Goal: Task Accomplishment & Management: Complete application form

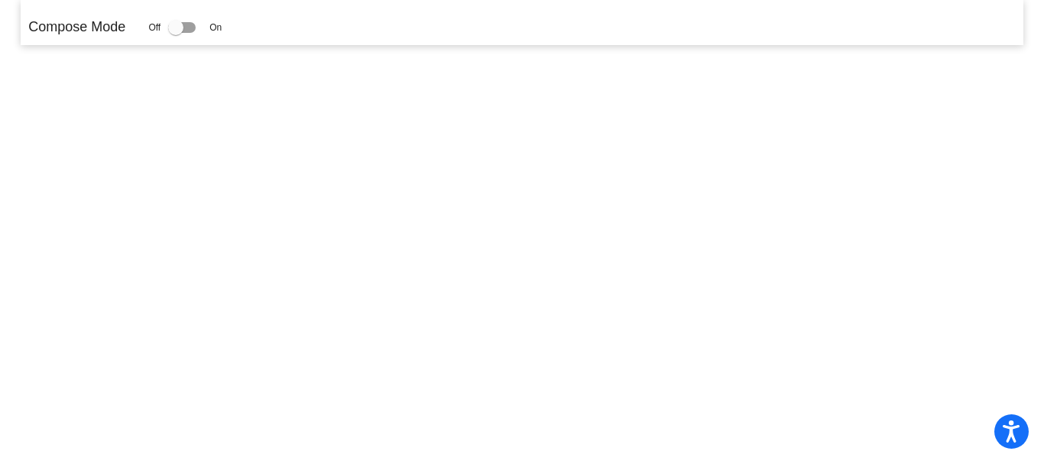
click at [193, 31] on div at bounding box center [182, 27] width 28 height 11
click at [176, 33] on input "checkbox" at bounding box center [175, 33] width 1 height 1
click at [178, 25] on div at bounding box center [175, 27] width 15 height 15
click at [176, 33] on input "checkbox" at bounding box center [175, 33] width 1 height 1
click at [180, 28] on div at bounding box center [175, 27] width 15 height 15
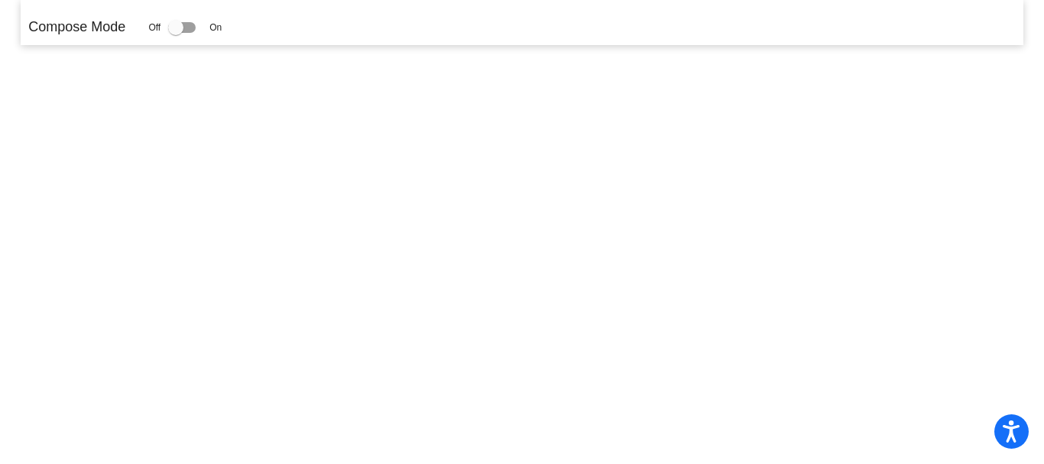
click at [176, 33] on input "checkbox" at bounding box center [175, 33] width 1 height 1
checkbox input "true"
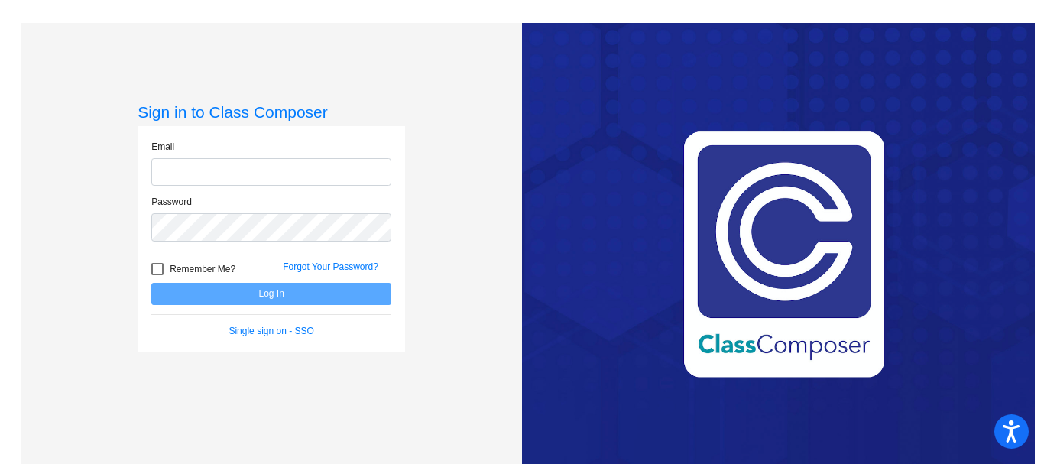
type input "[PERSON_NAME][EMAIL_ADDRESS][PERSON_NAME][DOMAIN_NAME]"
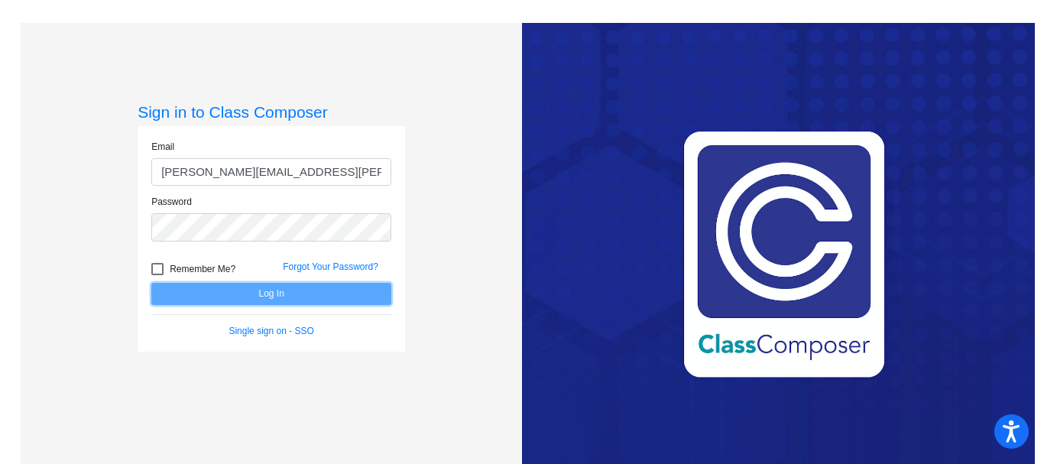
click at [253, 299] on button "Log In" at bounding box center [271, 294] width 240 height 22
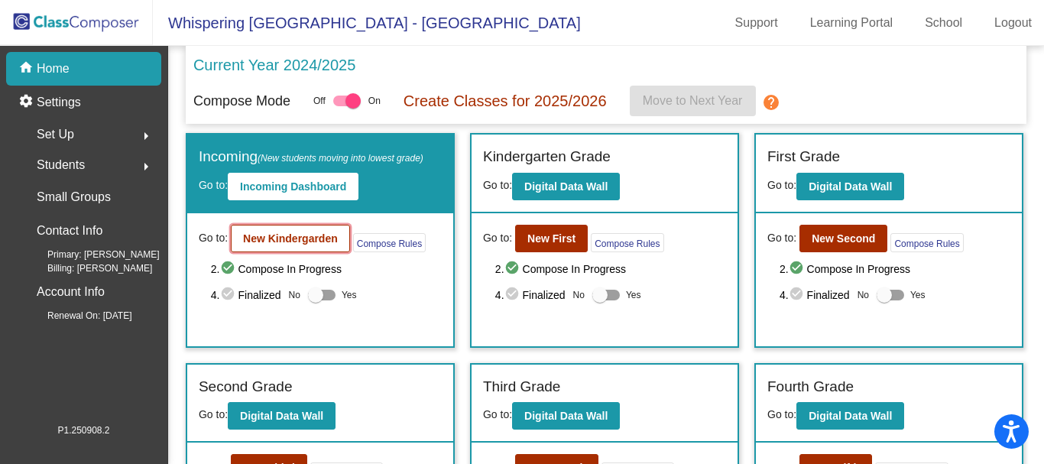
click at [276, 237] on b "New Kindergarden" at bounding box center [290, 238] width 95 height 12
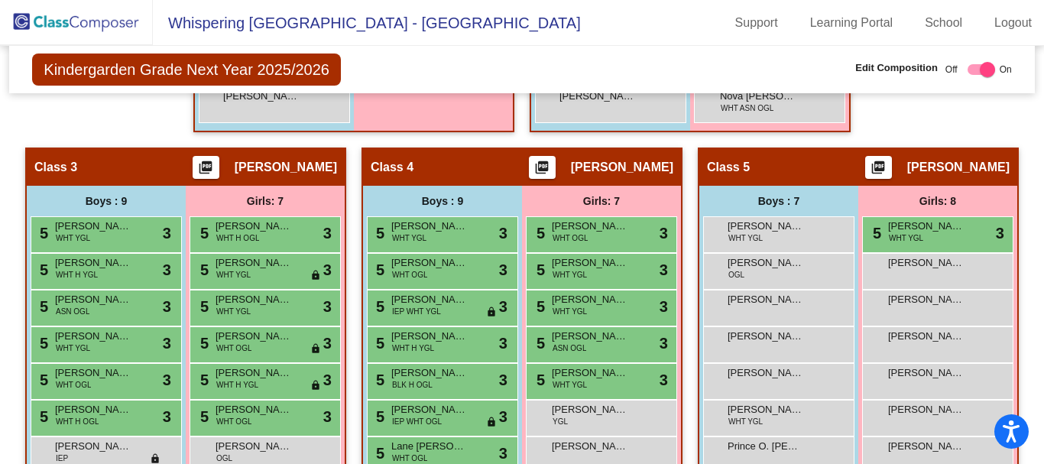
scroll to position [796, 0]
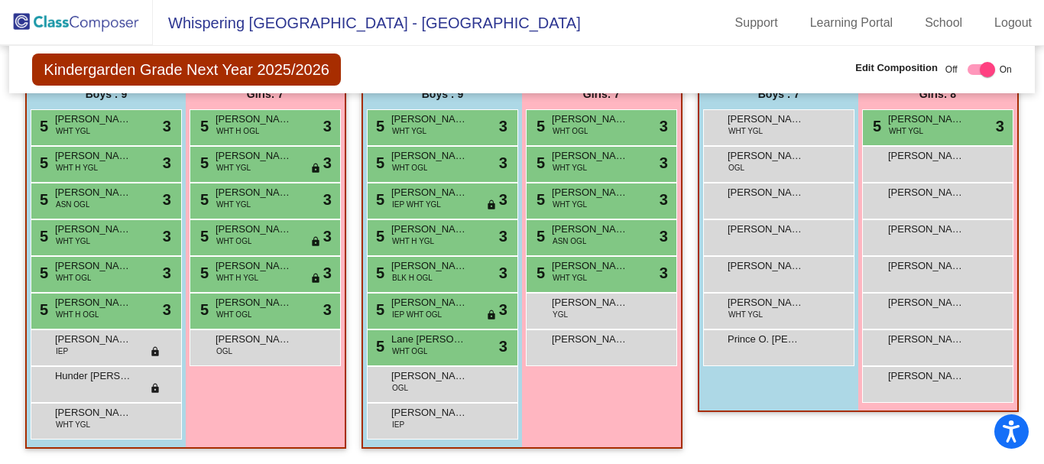
drag, startPoint x: 1035, startPoint y: 334, endPoint x: 1039, endPoint y: 283, distance: 51.3
click at [1039, 283] on mat-sidenav-content "Kindergarden Grade Next Year 2025/2026 Edit Composition Off On Incoming Digital…" at bounding box center [522, 255] width 1044 height 418
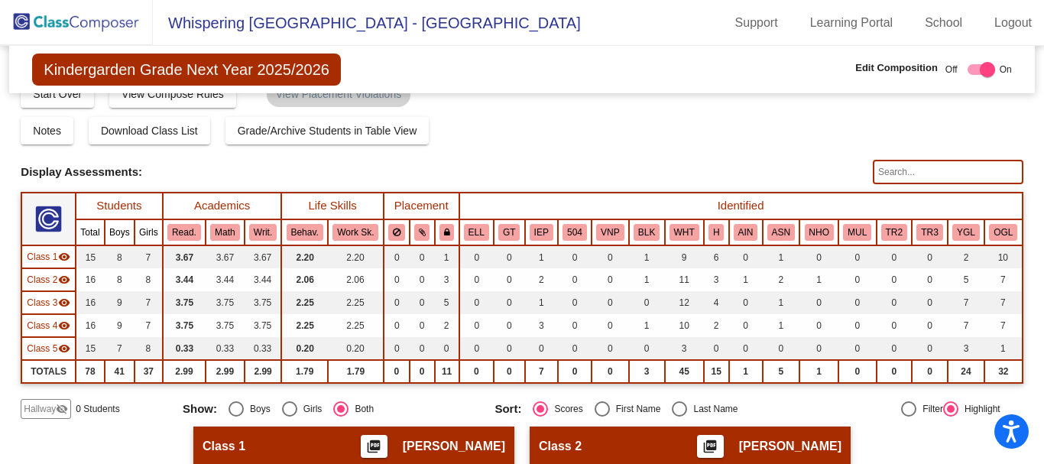
scroll to position [58, 0]
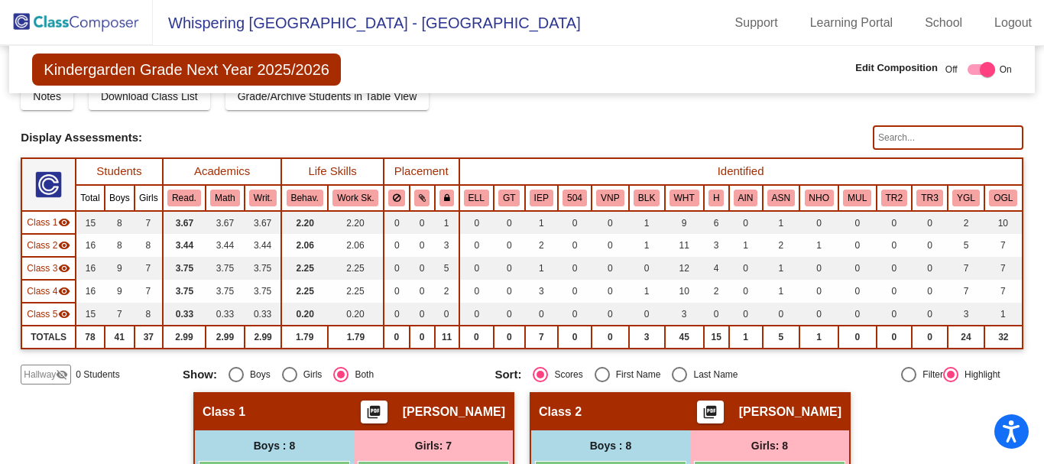
checkbox input "false"
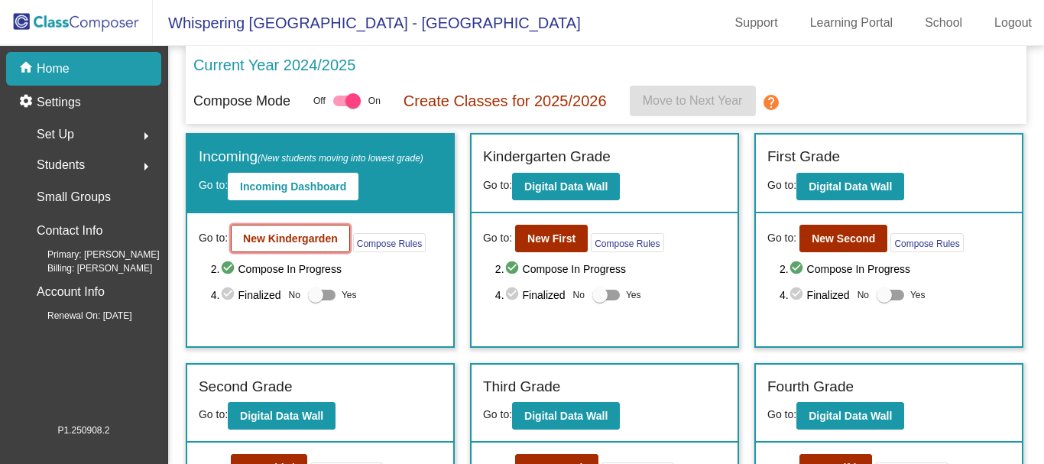
click at [272, 241] on b "New Kindergarden" at bounding box center [290, 238] width 95 height 12
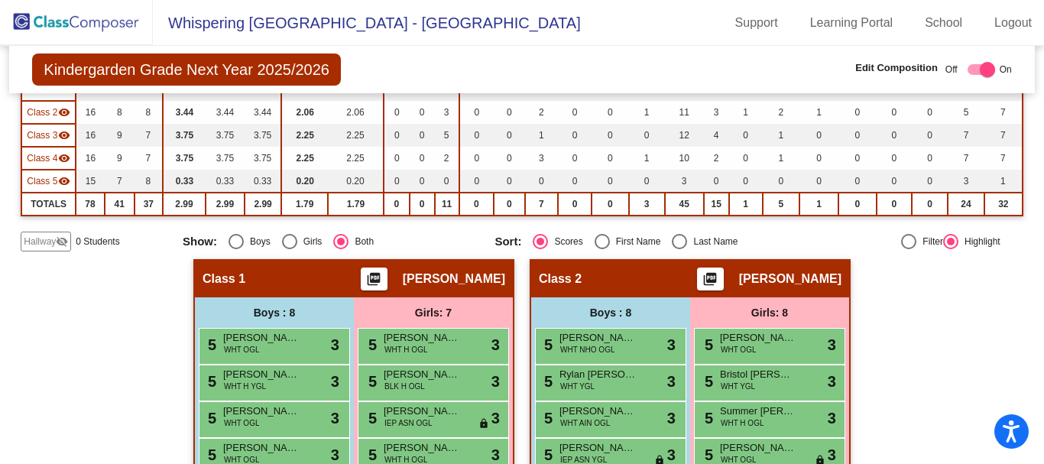
scroll to position [228, 0]
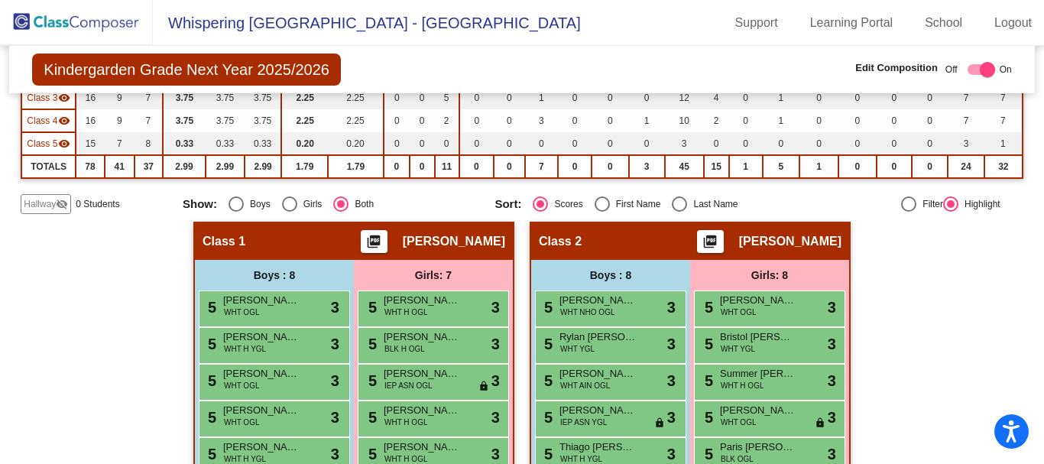
click at [53, 206] on span "Hallway" at bounding box center [40, 204] width 32 height 14
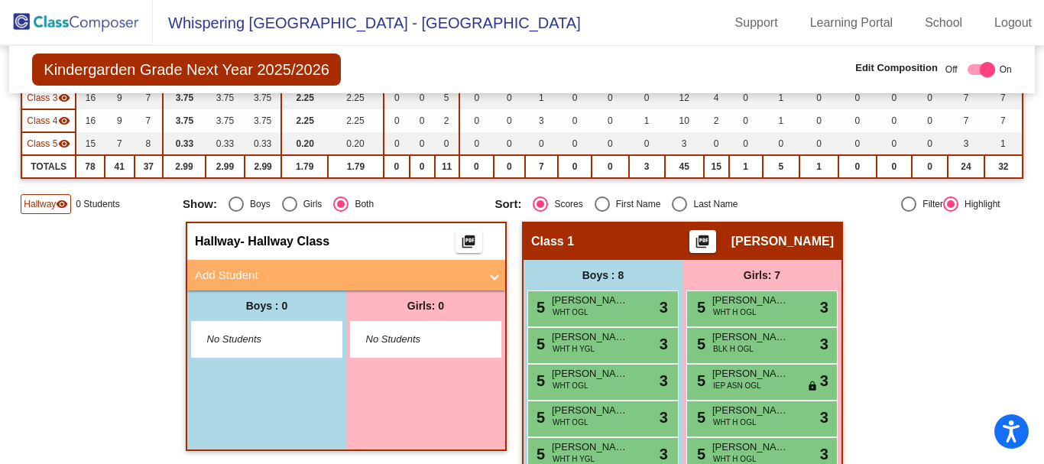
click at [494, 282] on mat-expansion-panel-header "Add Student" at bounding box center [346, 275] width 318 height 31
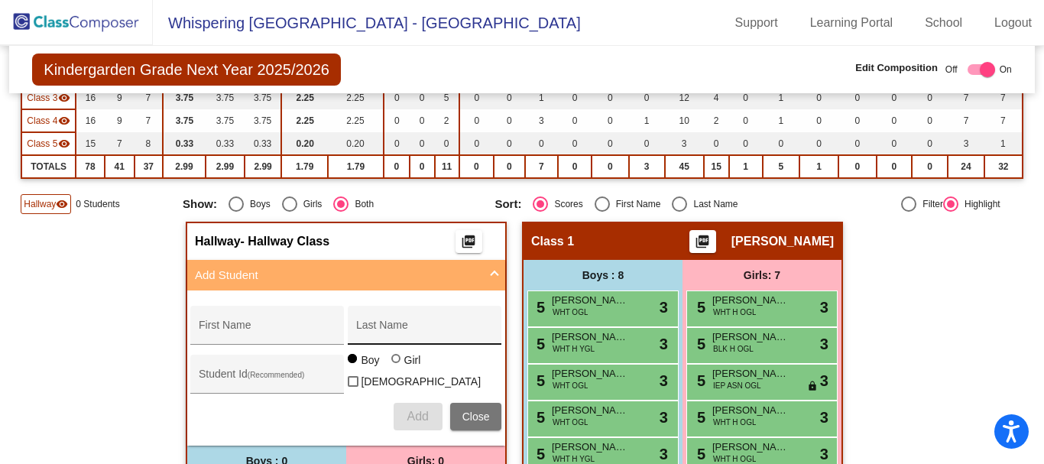
click at [364, 322] on div "Last Name" at bounding box center [425, 329] width 138 height 31
paste input "Trindade Mello Lopes"
type input "Trindade Mello Lopes"
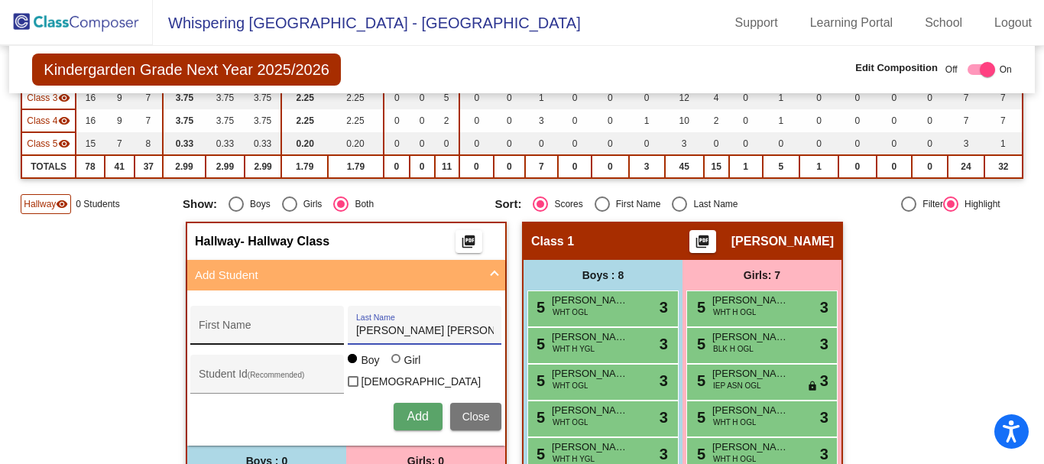
click at [226, 324] on div "First Name" at bounding box center [268, 329] width 138 height 31
paste input "Maria"
type input "Maria"
click at [394, 363] on div at bounding box center [395, 358] width 9 height 9
click at [397, 367] on input "Girl" at bounding box center [397, 366] width 1 height 1
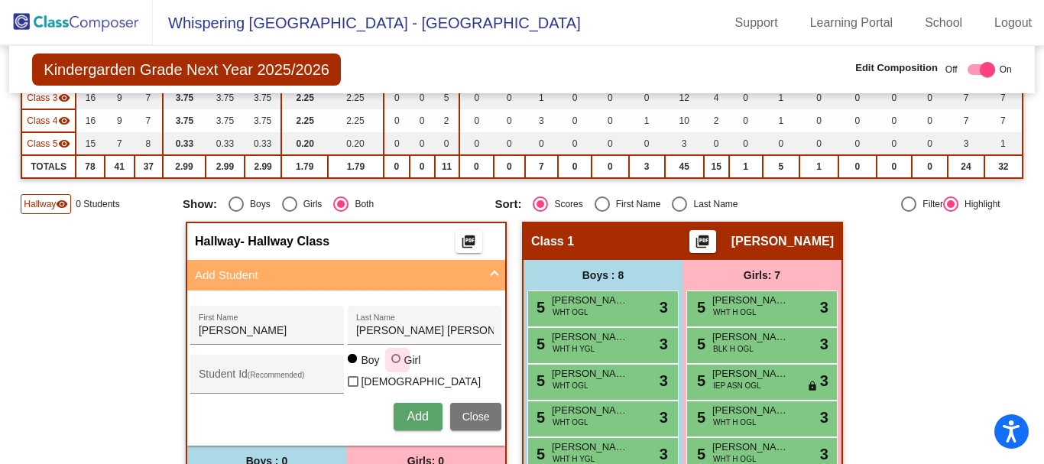
radio input "true"
click at [409, 413] on span "Add" at bounding box center [417, 416] width 21 height 13
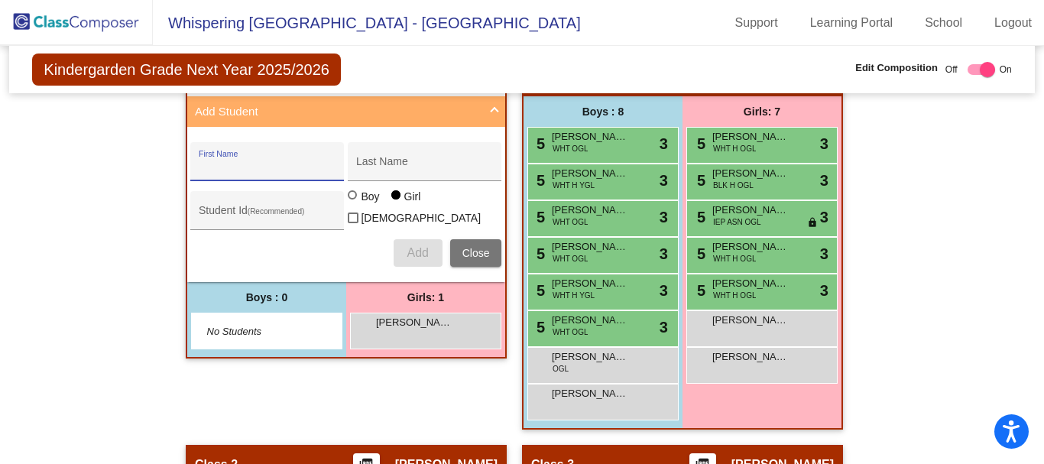
scroll to position [439, 0]
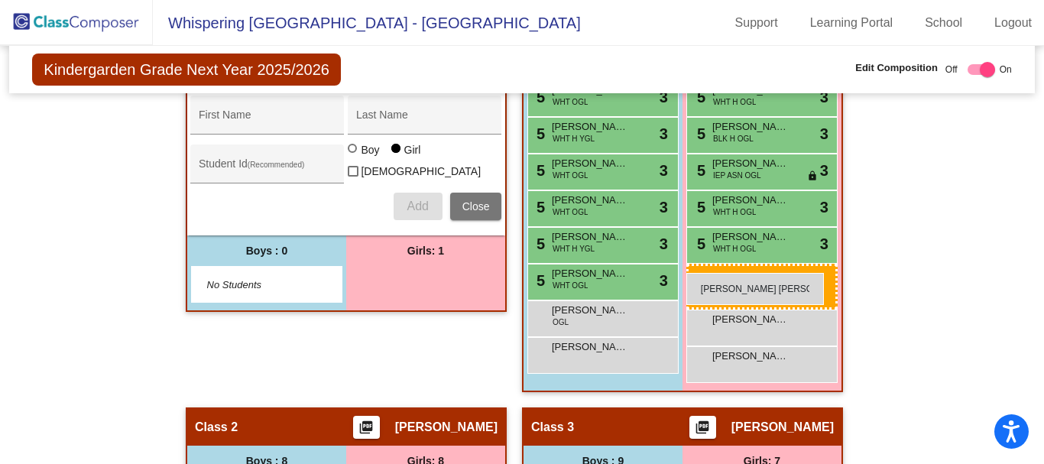
drag, startPoint x: 419, startPoint y: 280, endPoint x: 686, endPoint y: 273, distance: 267.6
